Goal: Contribute content

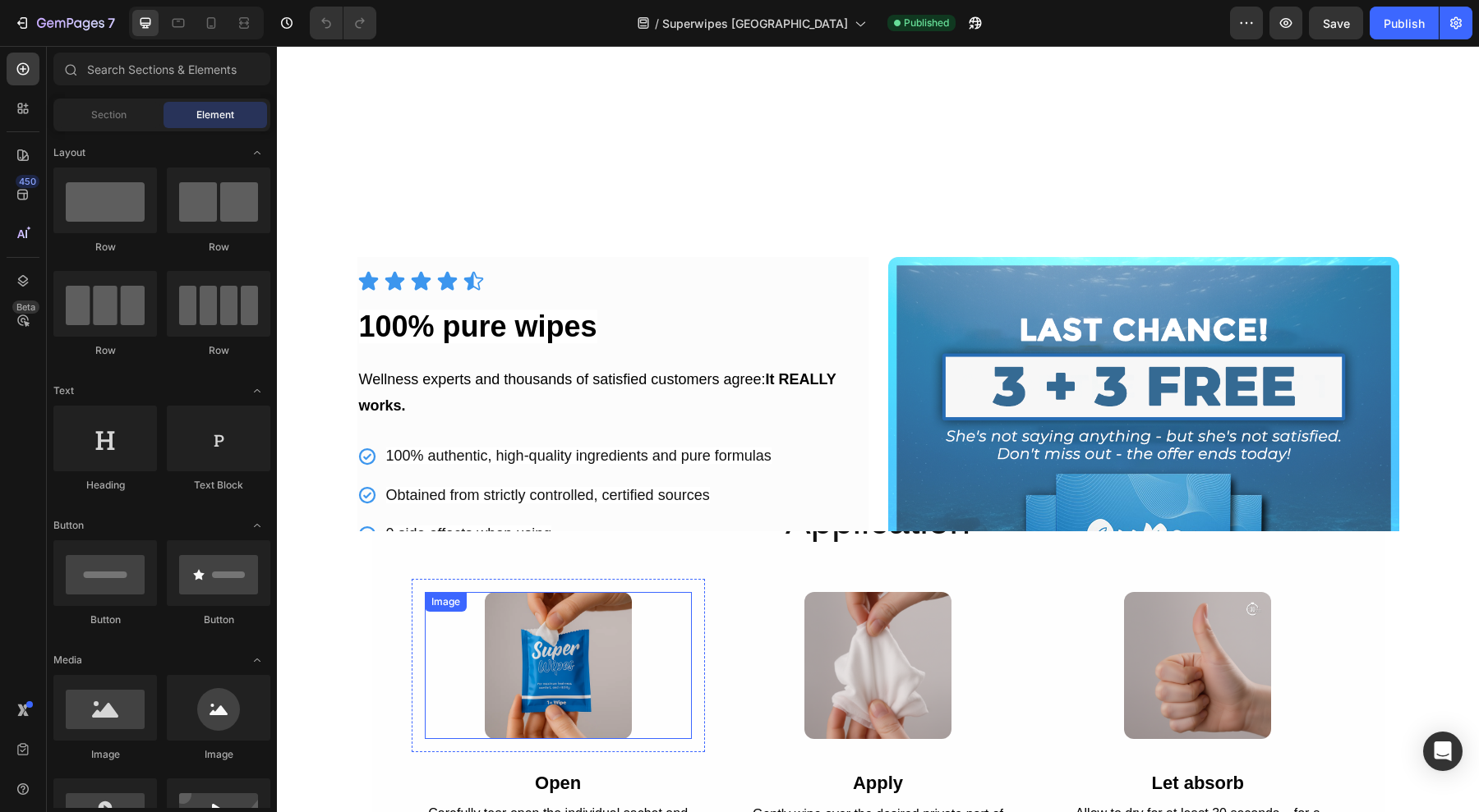
click at [580, 592] on img at bounding box center [558, 666] width 147 height 147
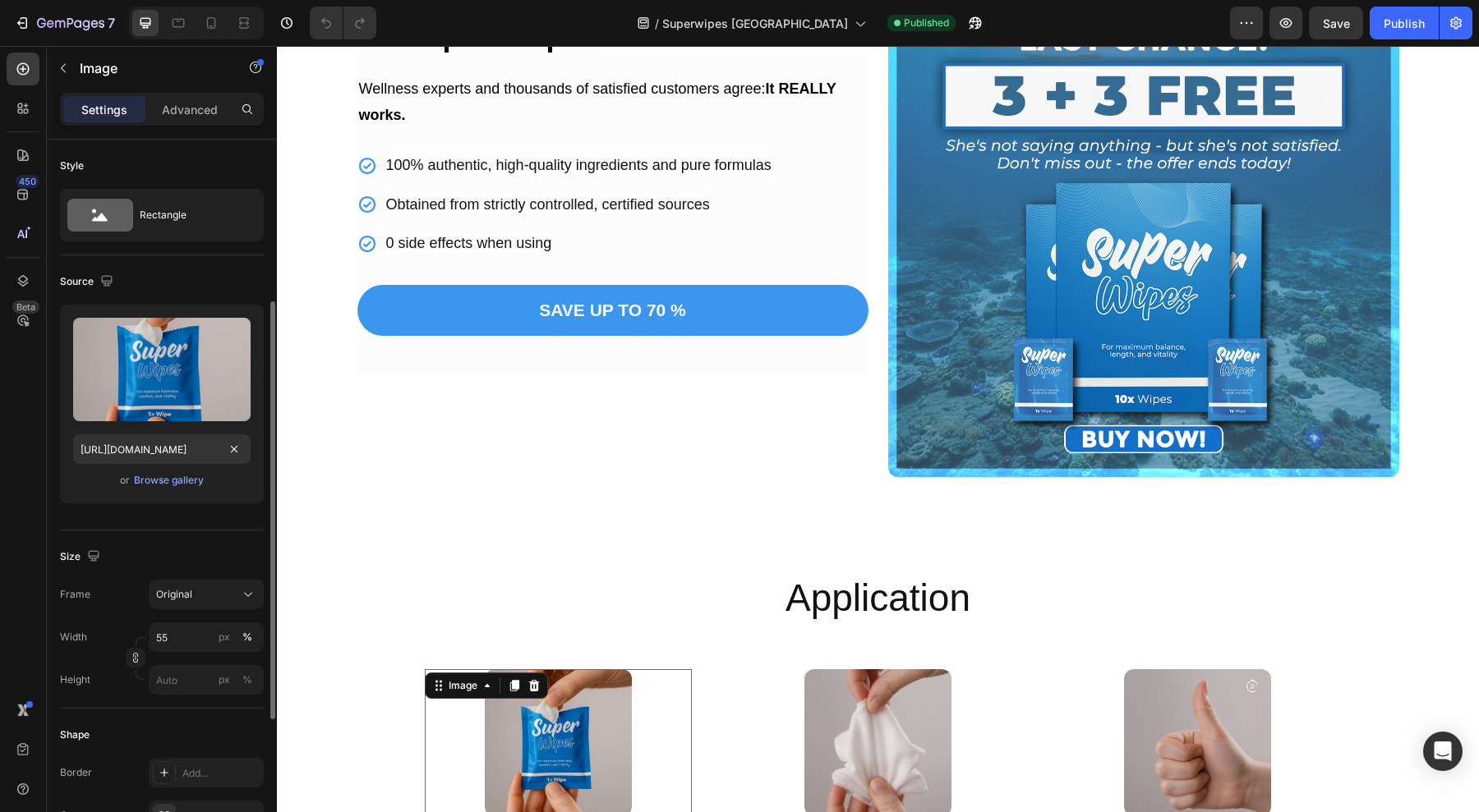
scroll to position [102, 0]
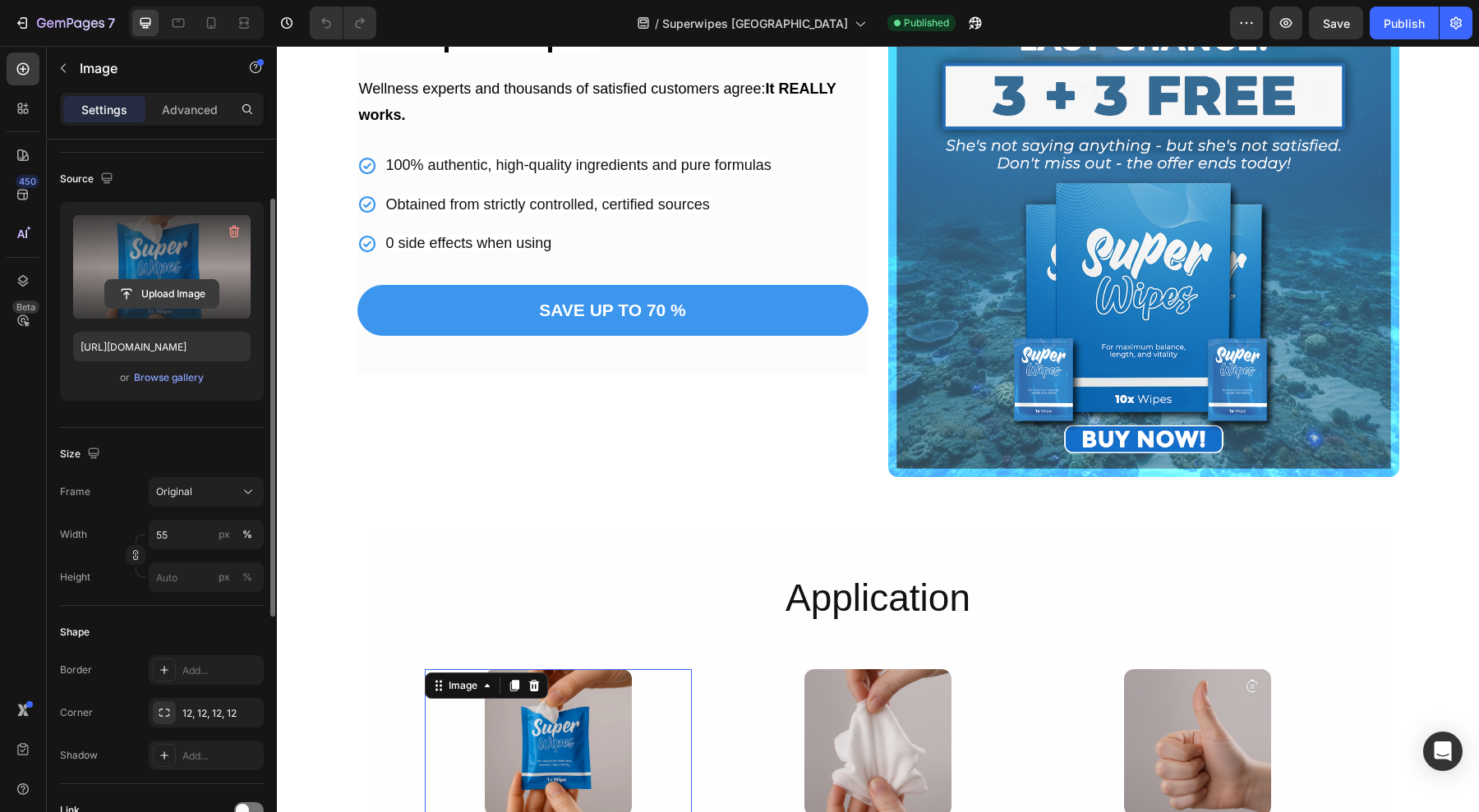
click at [156, 294] on input "file" at bounding box center [161, 294] width 113 height 28
click at [187, 283] on input "file" at bounding box center [161, 294] width 113 height 28
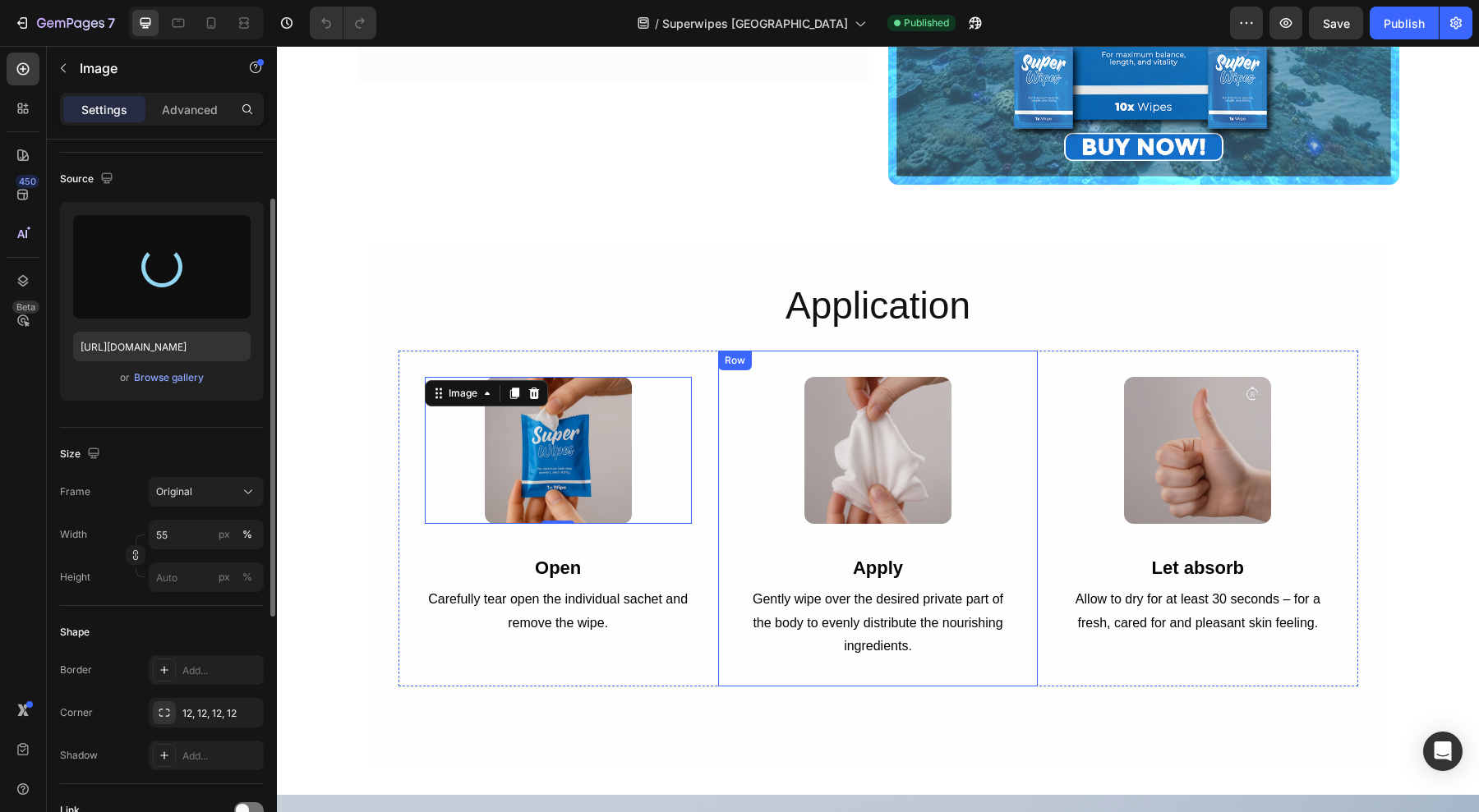
scroll to position [2531, 0]
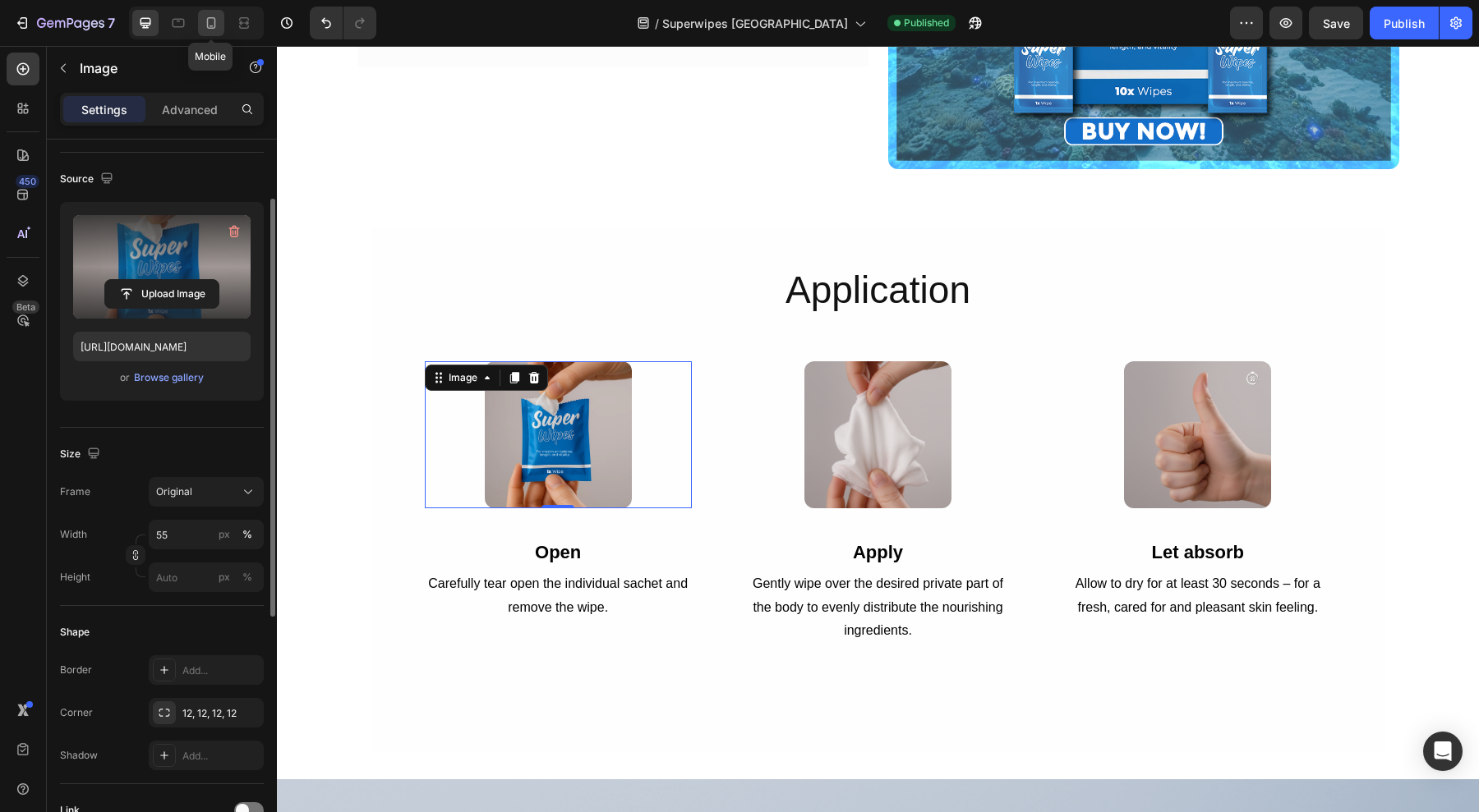
click at [216, 26] on icon at bounding box center [211, 23] width 17 height 17
type input "[URL][DOMAIN_NAME]"
type input "100"
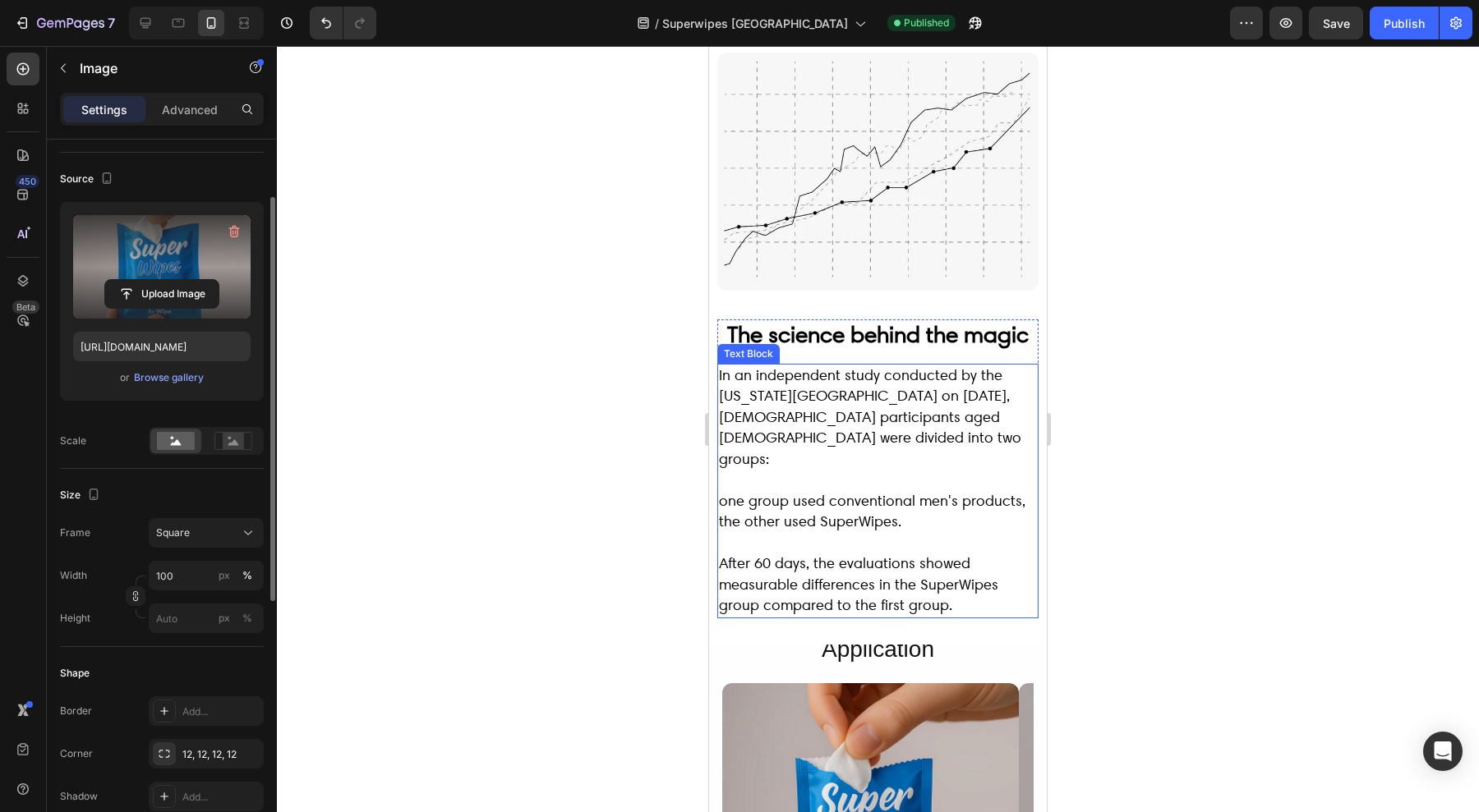
scroll to position [4071, 0]
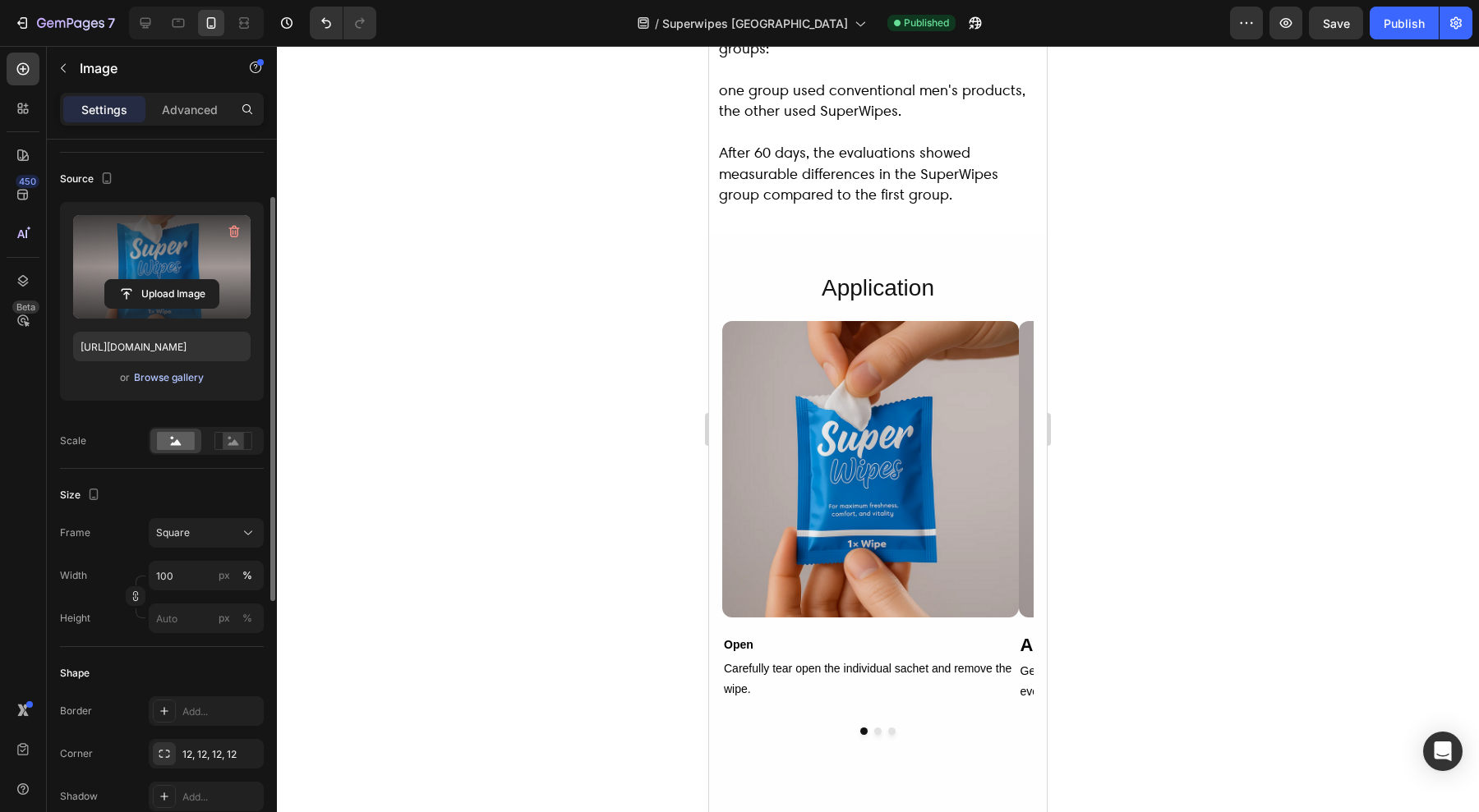
click at [184, 378] on div "Browse gallery" at bounding box center [169, 377] width 70 height 15
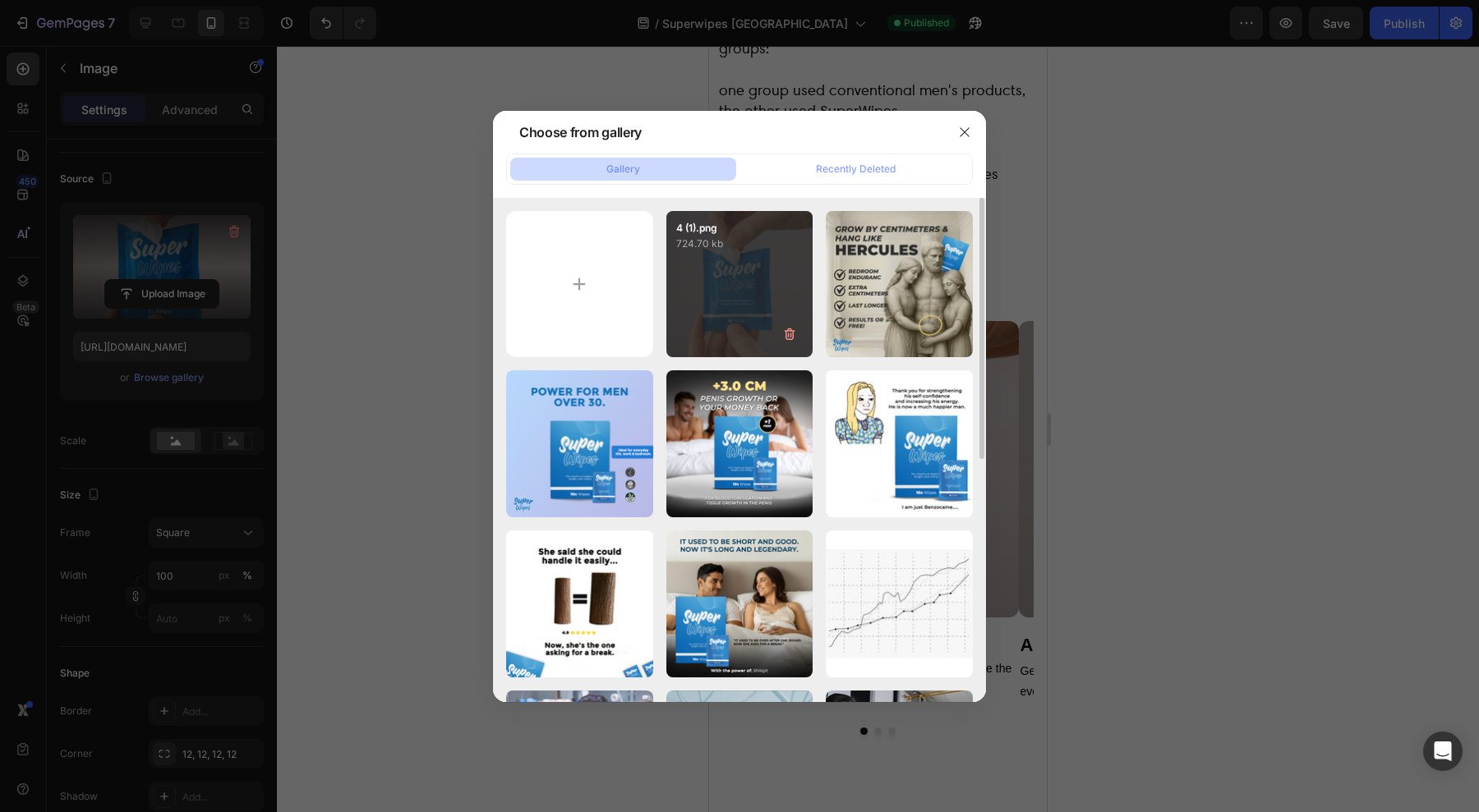
click at [711, 321] on div "4 (1).png 724.70 kb" at bounding box center [740, 284] width 147 height 147
type input "[URL][DOMAIN_NAME]"
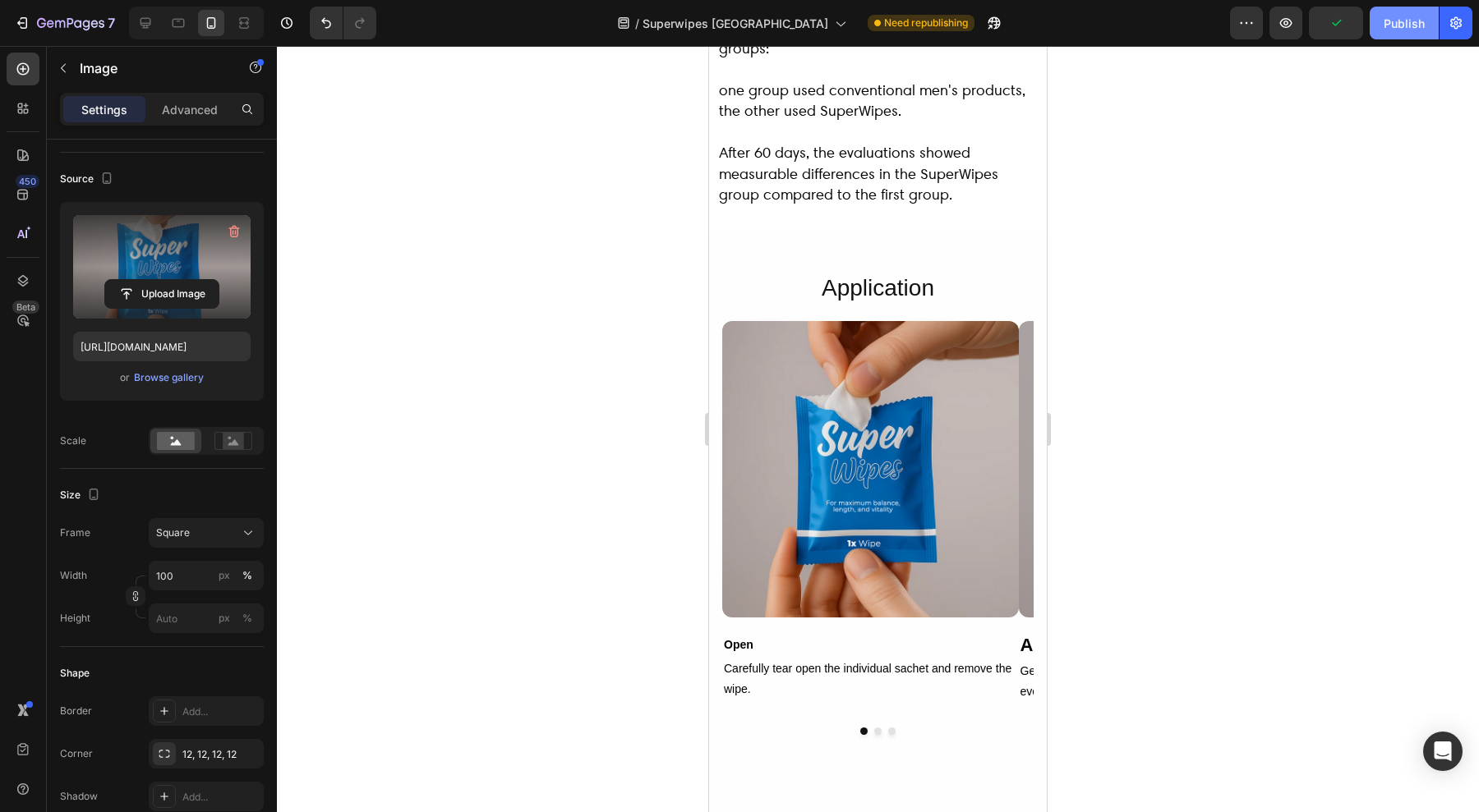
click at [1403, 27] on div "Publish" at bounding box center [1403, 23] width 41 height 17
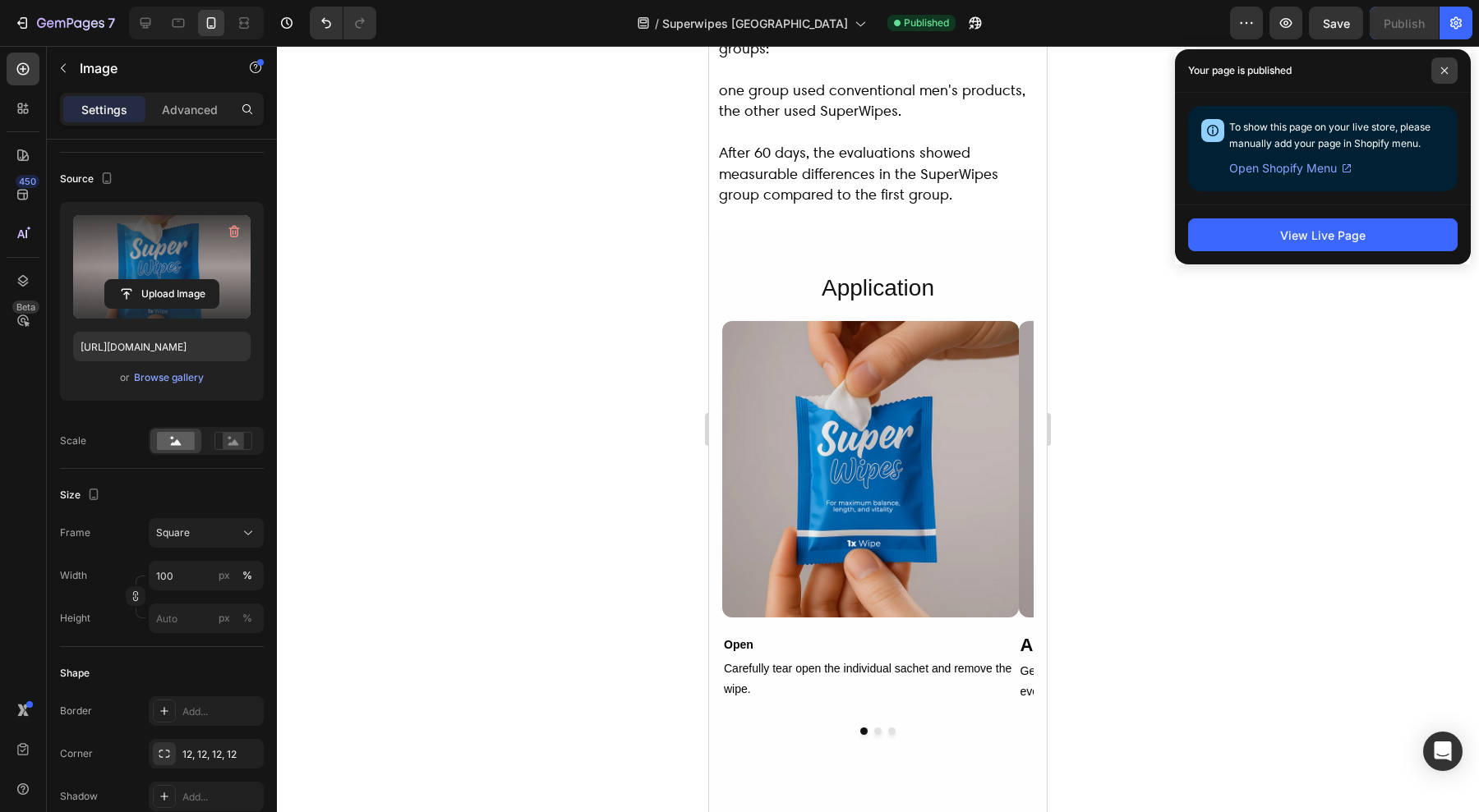
click at [1452, 76] on span at bounding box center [1444, 70] width 27 height 27
